Goal: Transaction & Acquisition: Purchase product/service

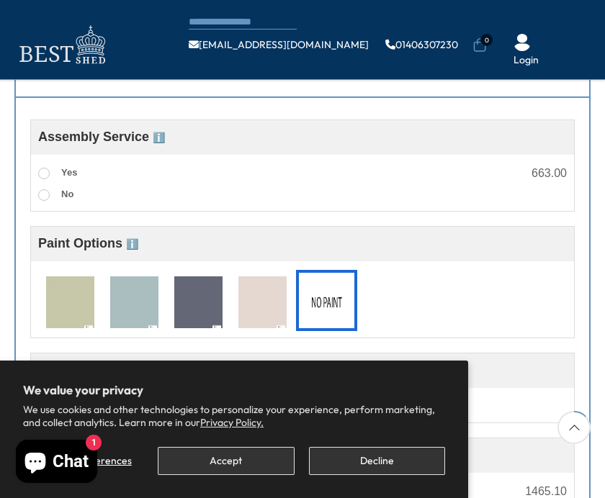
scroll to position [492, 0]
click at [42, 172] on span at bounding box center [44, 174] width 12 height 12
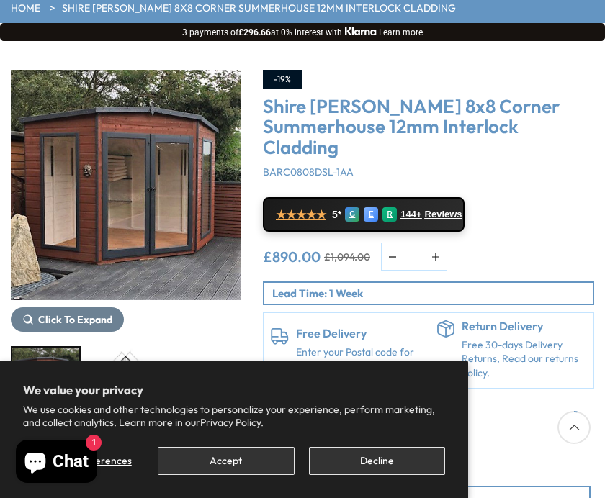
scroll to position [130, 0]
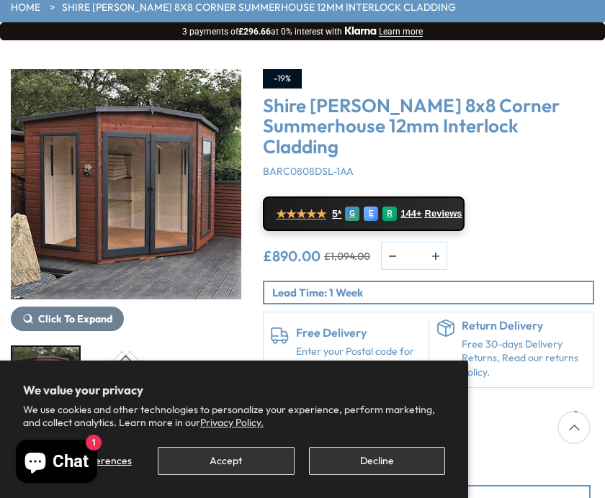
click at [371, 475] on button "Decline" at bounding box center [377, 461] width 136 height 28
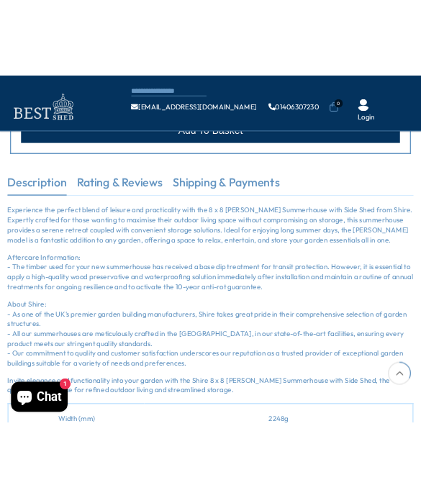
scroll to position [1620, 0]
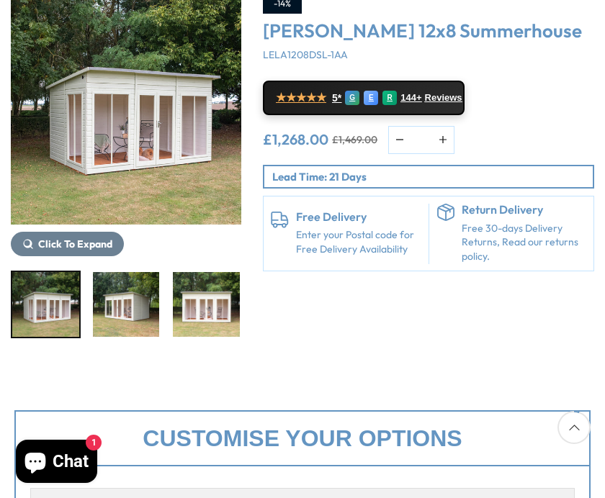
scroll to position [212, 0]
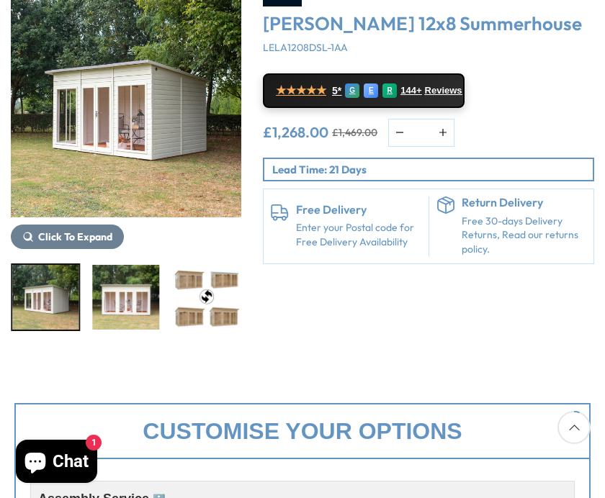
click at [115, 294] on img "3 / 20" at bounding box center [126, 297] width 67 height 65
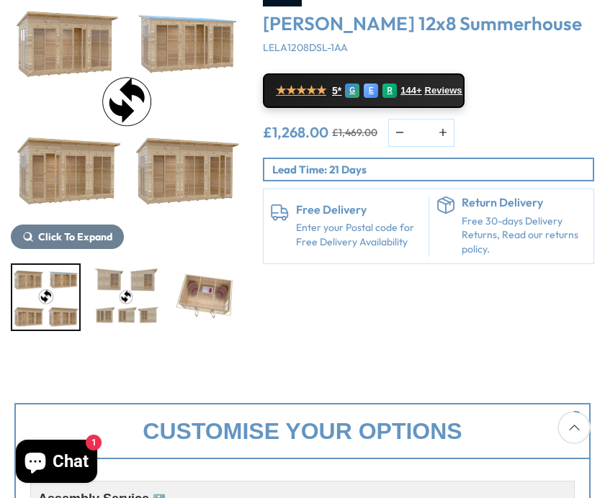
click at [160, 298] on img "5 / 20" at bounding box center [126, 297] width 67 height 65
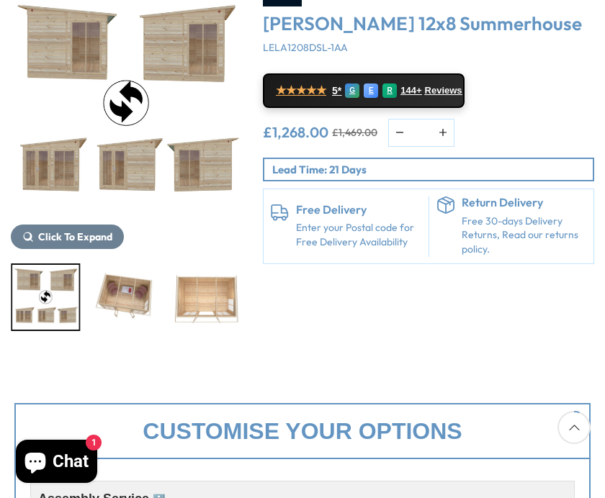
click at [112, 289] on img "6 / 20" at bounding box center [126, 297] width 67 height 65
click at [43, 287] on img "5 / 20" at bounding box center [45, 297] width 67 height 65
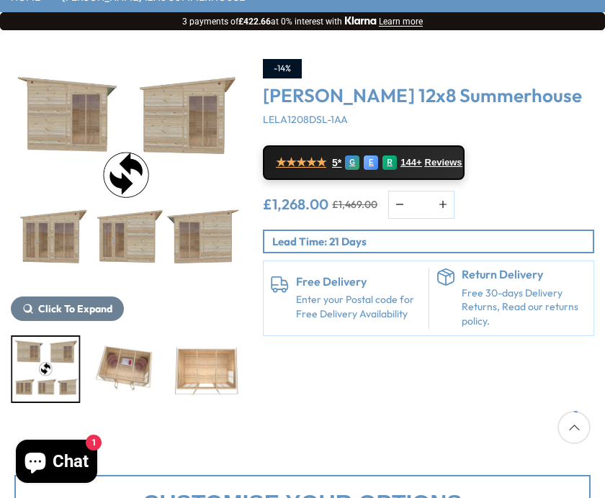
scroll to position [140, 0]
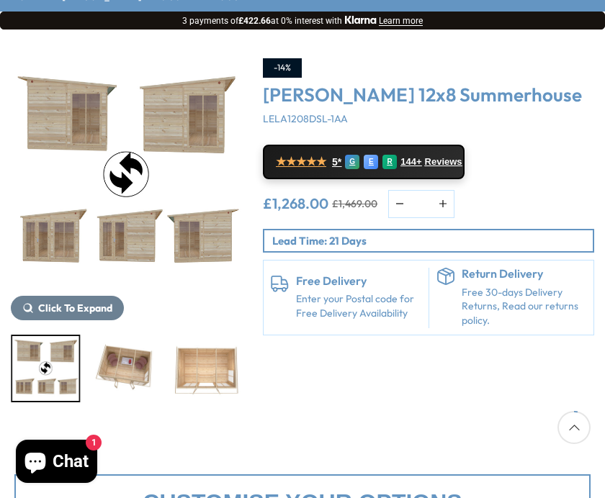
click at [124, 175] on img "5 / 20" at bounding box center [126, 173] width 230 height 230
